Goal: Task Accomplishment & Management: Manage account settings

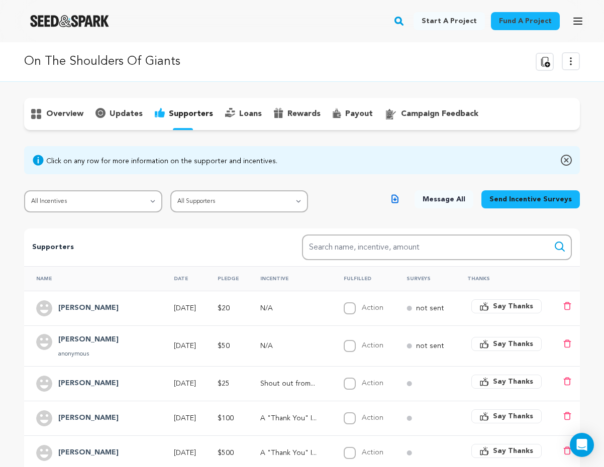
scroll to position [248, 0]
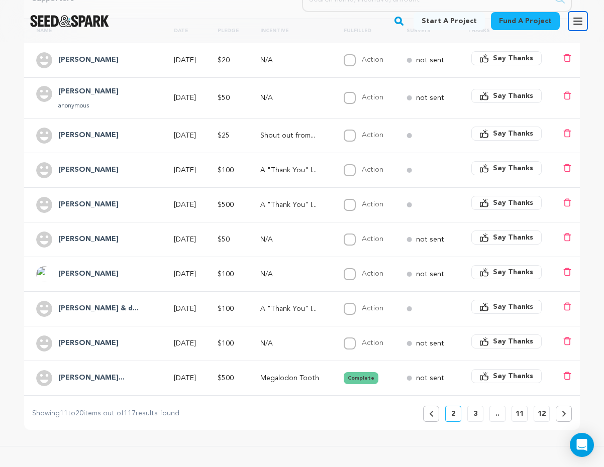
click at [575, 24] on icon "button" at bounding box center [578, 21] width 8 height 6
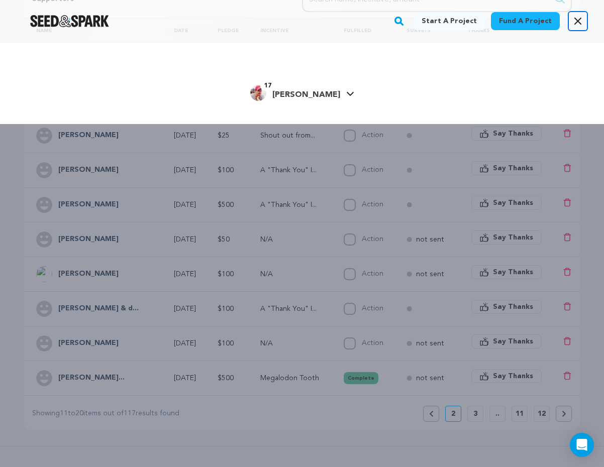
click at [581, 24] on button "Open main menu" at bounding box center [578, 21] width 20 height 20
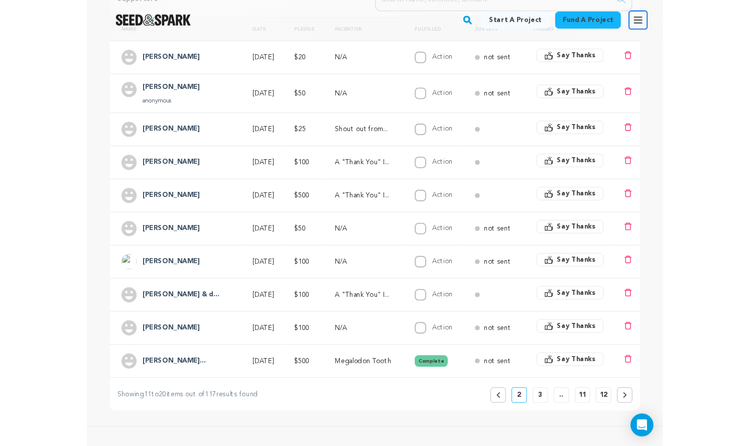
scroll to position [0, 0]
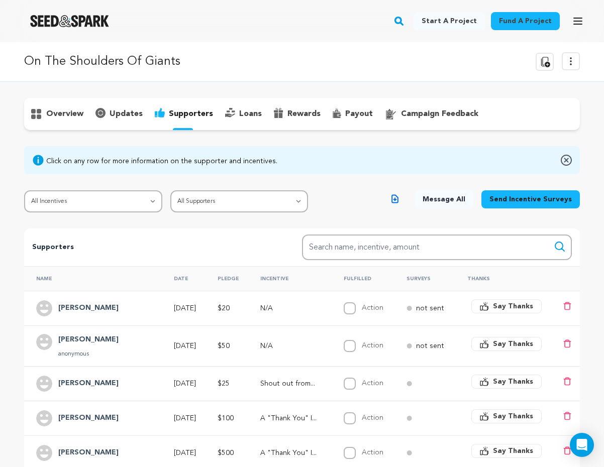
click at [83, 120] on p "overview" at bounding box center [64, 114] width 37 height 12
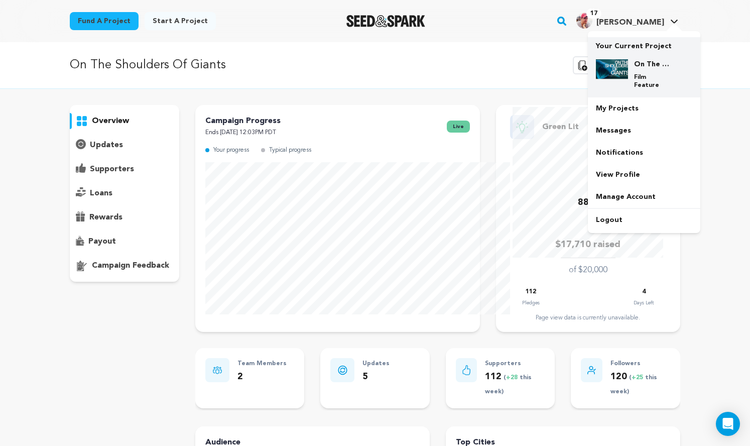
click at [603, 76] on img at bounding box center [612, 69] width 32 height 20
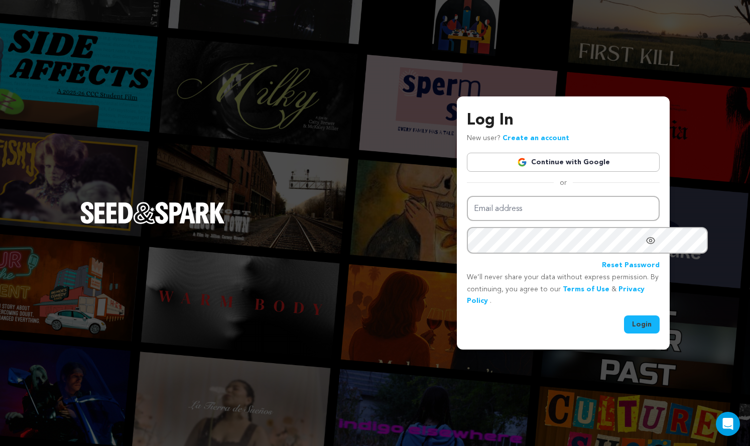
type input "scott@future-legend.tv"
click at [627, 330] on button "Login" at bounding box center [642, 324] width 36 height 18
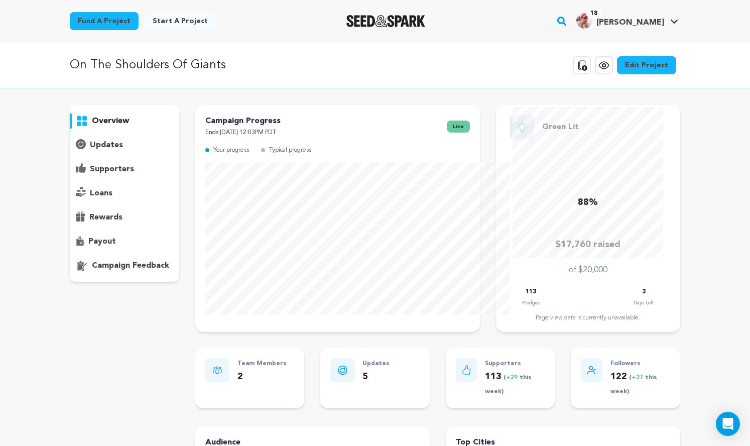
click at [90, 175] on p "supporters" at bounding box center [112, 169] width 44 height 12
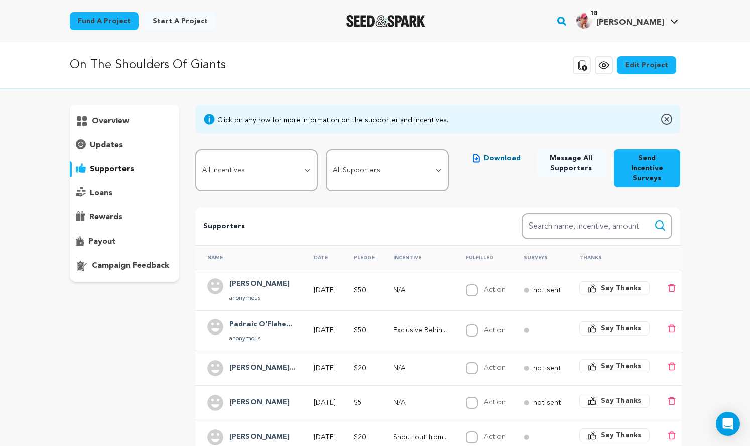
click at [92, 127] on p "overview" at bounding box center [110, 121] width 37 height 12
